Goal: Task Accomplishment & Management: Complete application form

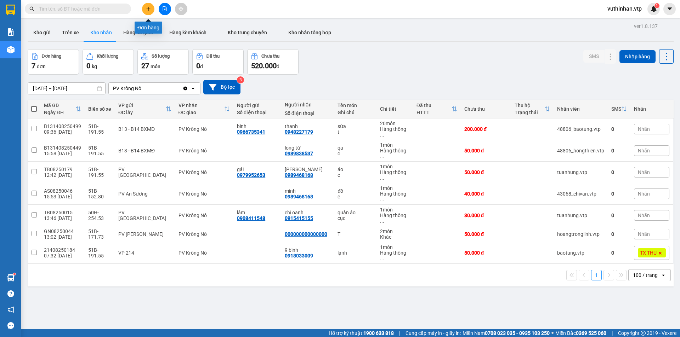
click at [152, 9] on button at bounding box center [148, 9] width 12 height 12
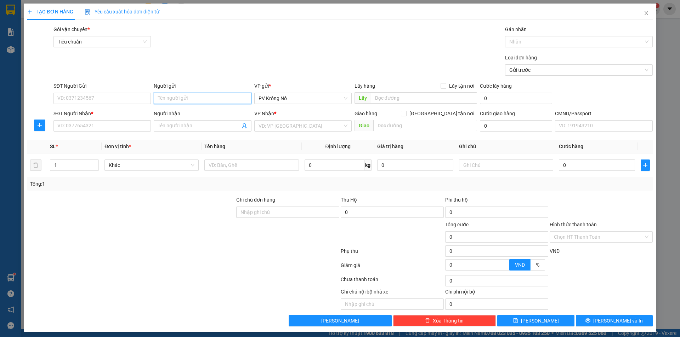
click at [174, 99] on input "Người gửi" at bounding box center [202, 98] width 97 height 11
type input "c"
click at [93, 93] on input "SĐT Người Gửi" at bounding box center [101, 98] width 97 height 11
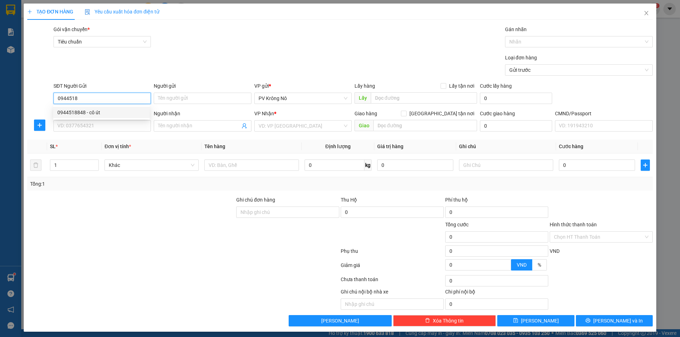
click at [94, 116] on div "0944518848 - cô út" at bounding box center [101, 113] width 88 height 8
type input "0944518848"
type input "cô út"
type input "0705076496"
type input "LINH"
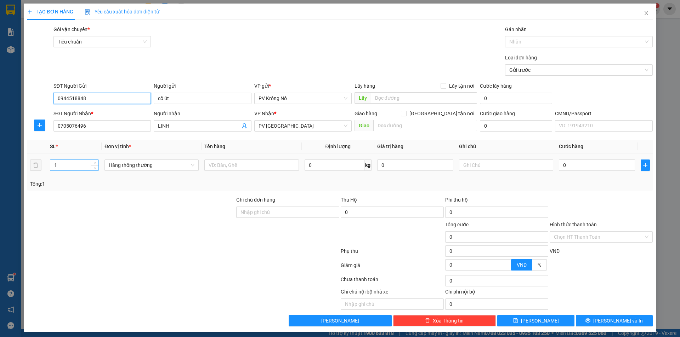
type input "0944518848"
click at [55, 168] on input "1" at bounding box center [74, 165] width 48 height 11
click at [70, 165] on input "1" at bounding box center [74, 165] width 48 height 11
type input "2"
click at [264, 167] on input "text" at bounding box center [251, 165] width 94 height 11
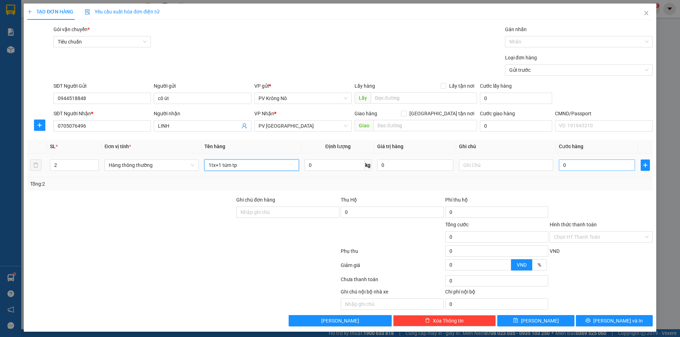
type input "1tx+1 túm tp"
click at [573, 163] on input "0" at bounding box center [597, 165] width 76 height 11
type input "008"
type input "8"
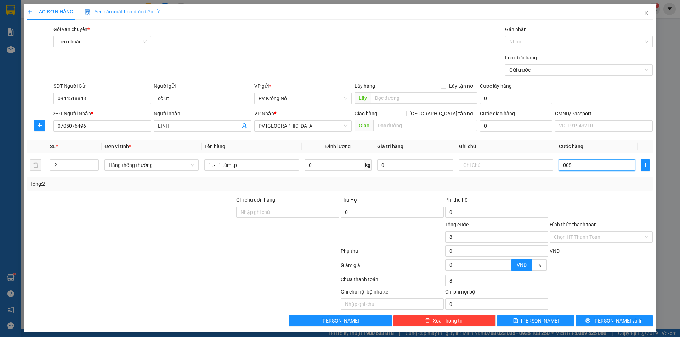
type input "0.080"
type input "80"
type input "00.800"
type input "800"
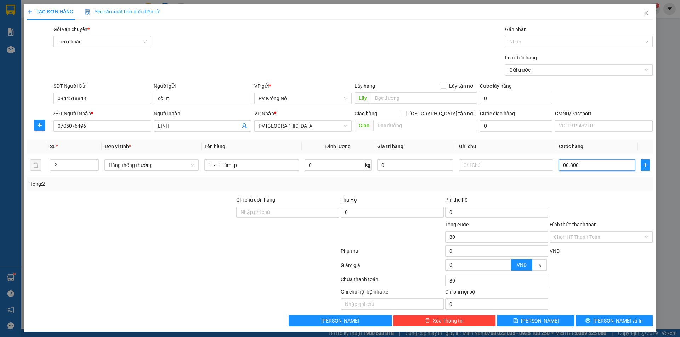
type input "800"
type input "0.008.000"
type input "8.000"
type input "0.000.080.000"
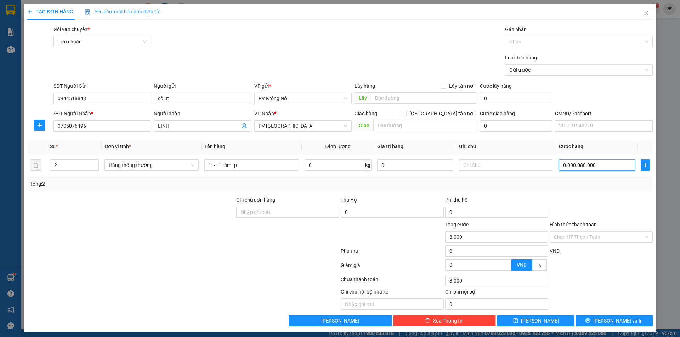
type input "80.000"
click at [568, 237] on input "Hình thức thanh toán" at bounding box center [599, 237] width 90 height 11
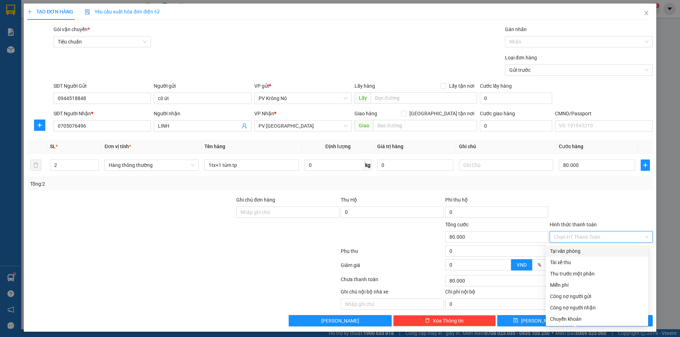
click at [573, 252] on div "Tại văn phòng" at bounding box center [597, 252] width 94 height 8
type input "0"
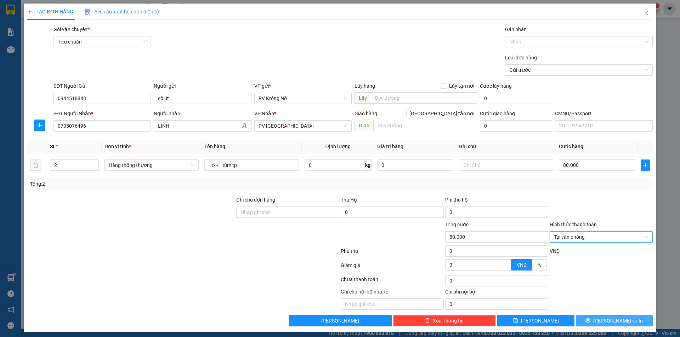
drag, startPoint x: 601, startPoint y: 323, endPoint x: 596, endPoint y: 277, distance: 45.9
click at [601, 324] on button "[PERSON_NAME] và In" at bounding box center [614, 320] width 77 height 11
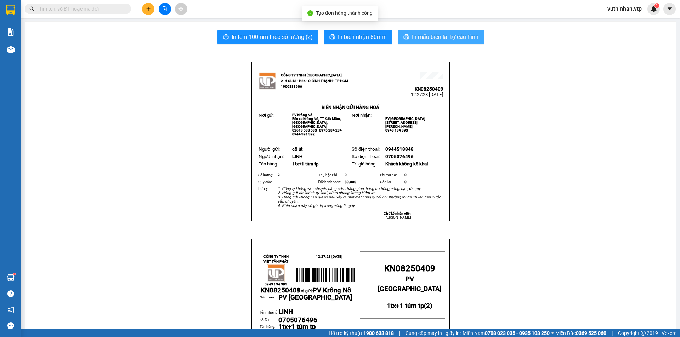
click at [425, 36] on span "In mẫu biên lai tự cấu hình" at bounding box center [445, 37] width 67 height 9
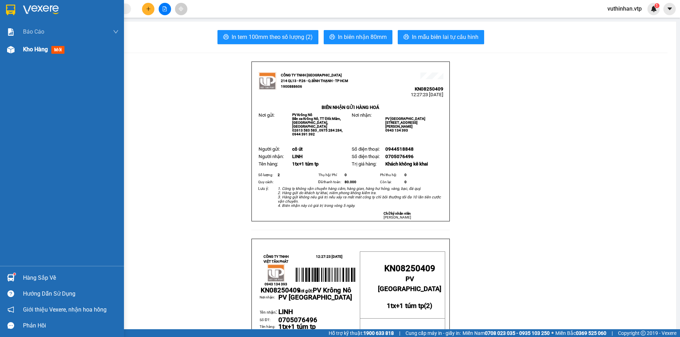
click at [39, 49] on span "Kho hàng" at bounding box center [35, 49] width 25 height 7
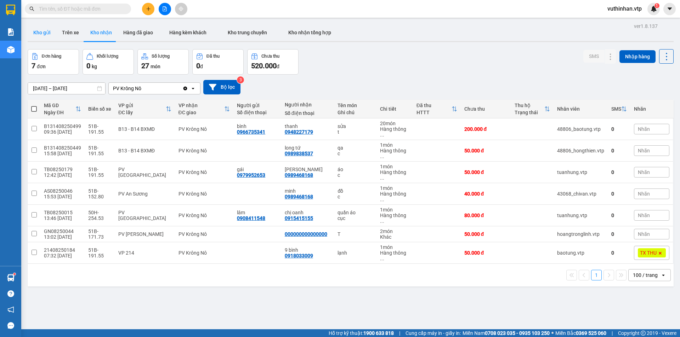
click at [37, 33] on button "Kho gửi" at bounding box center [42, 32] width 29 height 17
